Goal: Entertainment & Leisure: Consume media (video, audio)

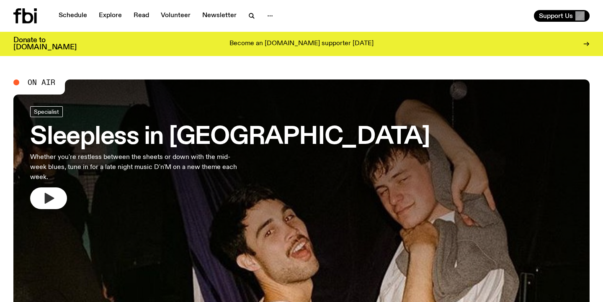
click at [56, 188] on button "button" at bounding box center [48, 199] width 37 height 22
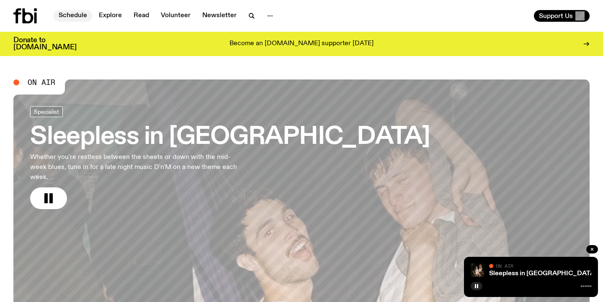
click at [69, 14] on link "Schedule" at bounding box center [73, 16] width 39 height 12
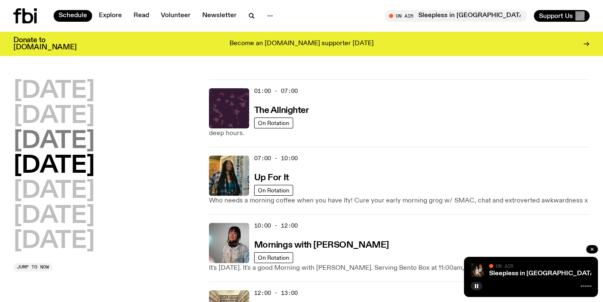
click at [93, 140] on h2 "[DATE]" at bounding box center [53, 141] width 81 height 23
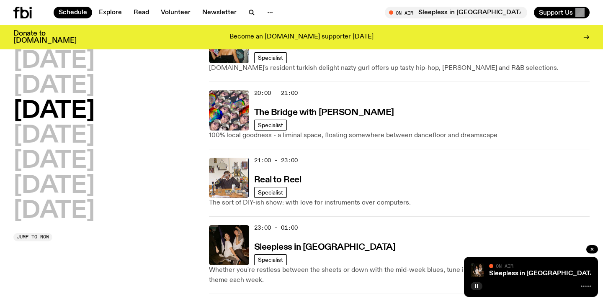
scroll to position [431, 0]
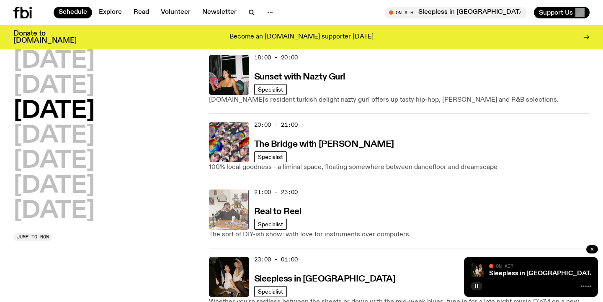
click at [241, 218] on img at bounding box center [229, 210] width 40 height 40
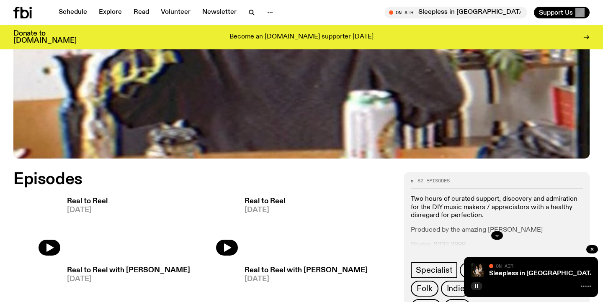
scroll to position [286, 0]
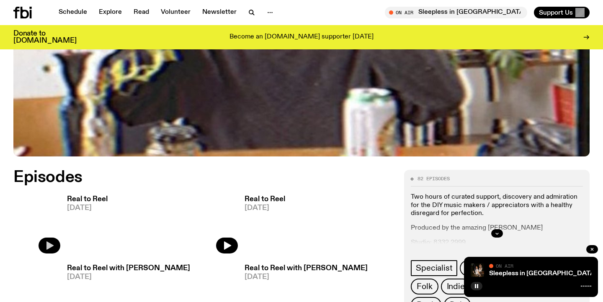
click at [45, 241] on icon "button" at bounding box center [49, 246] width 10 height 10
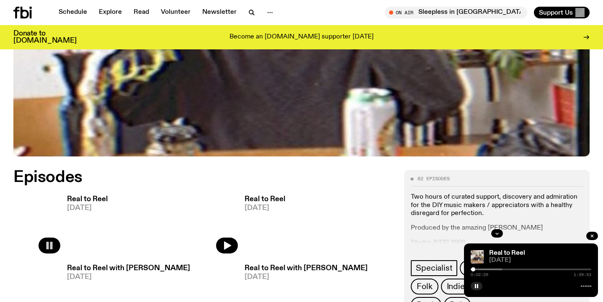
click at [473, 270] on div at bounding box center [473, 269] width 4 height 4
click at [483, 269] on div at bounding box center [446, 270] width 121 height 2
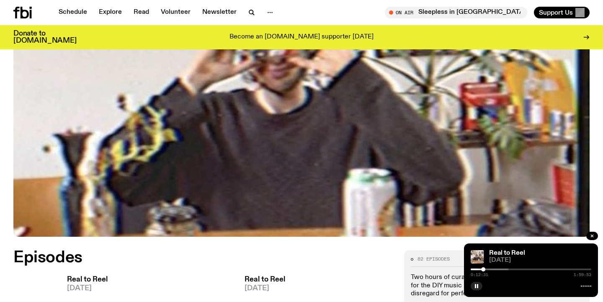
scroll to position [181, 0]
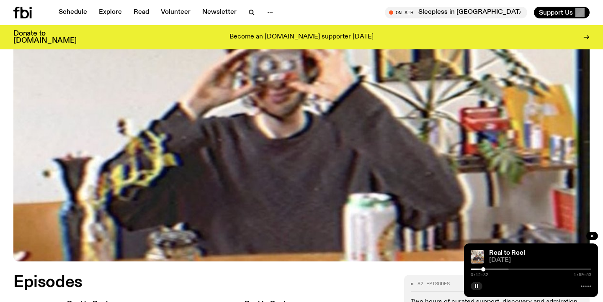
click at [499, 267] on div "0:12:32 1:59:53" at bounding box center [530, 272] width 121 height 10
click at [503, 271] on div "0:12:33 1:59:53" at bounding box center [530, 272] width 121 height 10
click at [503, 269] on div at bounding box center [448, 270] width 121 height 2
click at [517, 269] on div at bounding box center [458, 270] width 121 height 2
click at [548, 269] on div at bounding box center [530, 270] width 121 height 2
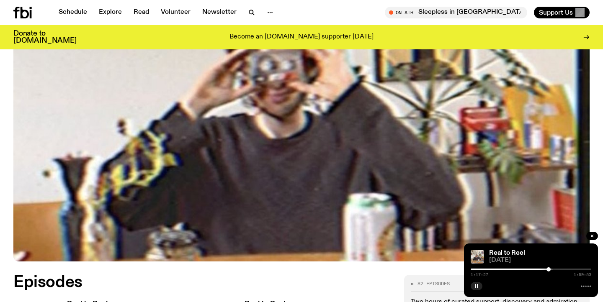
click at [563, 269] on div at bounding box center [530, 270] width 121 height 2
click at [573, 270] on div at bounding box center [527, 270] width 121 height 2
click at [583, 270] on div at bounding box center [527, 270] width 121 height 2
